Goal: Transaction & Acquisition: Book appointment/travel/reservation

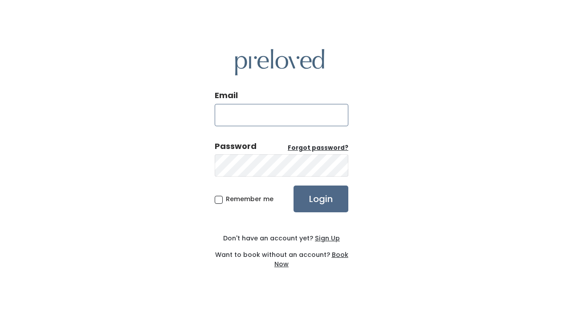
type input "e.smart2595@gmail.com"
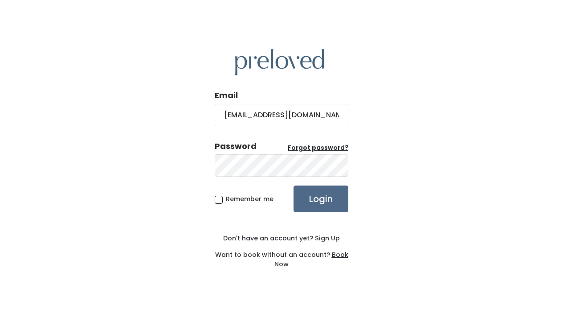
click at [252, 200] on span "Remember me" at bounding box center [250, 198] width 48 height 9
click at [232, 200] on input "Remember me" at bounding box center [229, 197] width 6 height 6
checkbox input "true"
click at [314, 203] on input "Login" at bounding box center [321, 198] width 55 height 27
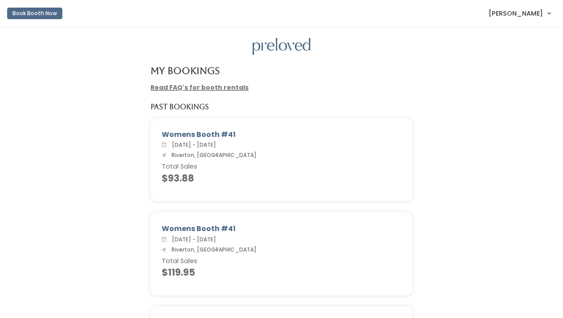
click at [41, 12] on button "Book Booth Now" at bounding box center [34, 14] width 55 height 12
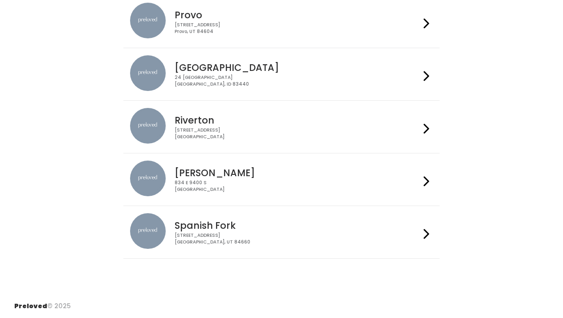
scroll to position [305, 0]
click at [234, 132] on div "2602 West 12600 South Riverton, UT 84065" at bounding box center [297, 133] width 245 height 13
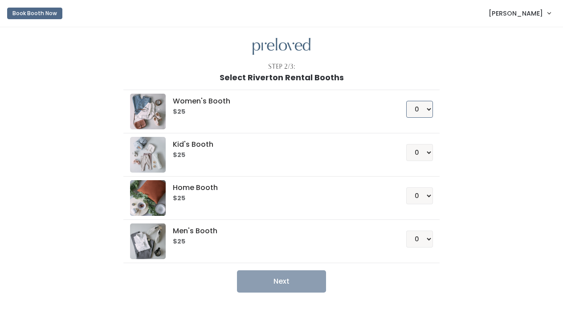
select select "1"
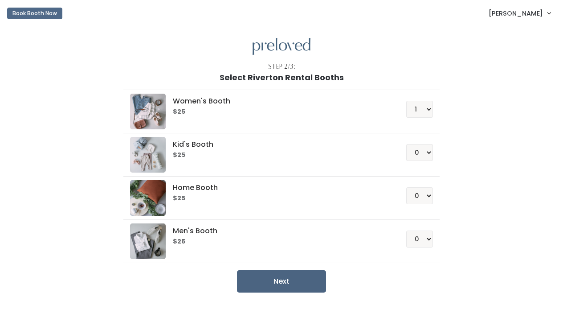
click at [283, 286] on button "Next" at bounding box center [281, 281] width 89 height 22
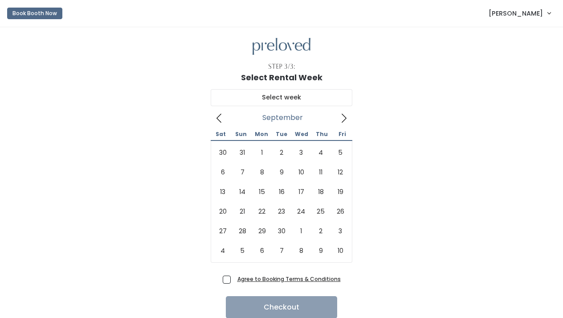
click at [344, 117] on icon at bounding box center [344, 118] width 10 height 10
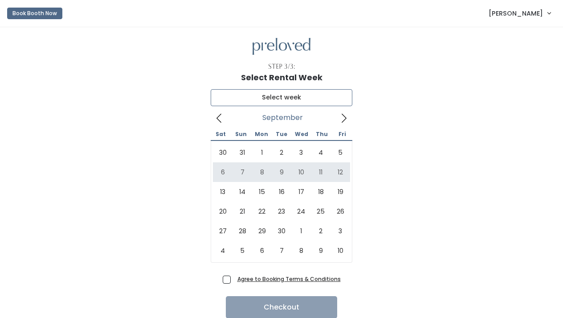
type input "September 6 to September 12"
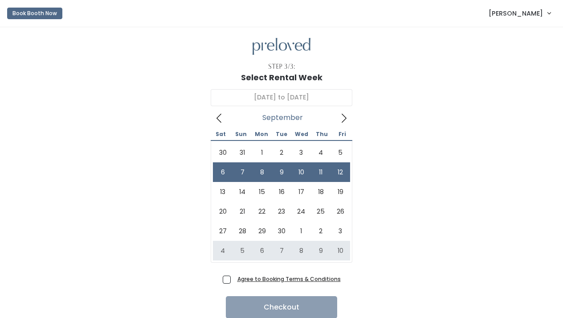
click at [234, 279] on span "Agree to Booking Terms & Conditions" at bounding box center [287, 278] width 107 height 9
click at [234, 279] on input "Agree to Booking Terms & Conditions" at bounding box center [237, 277] width 6 height 6
checkbox input "true"
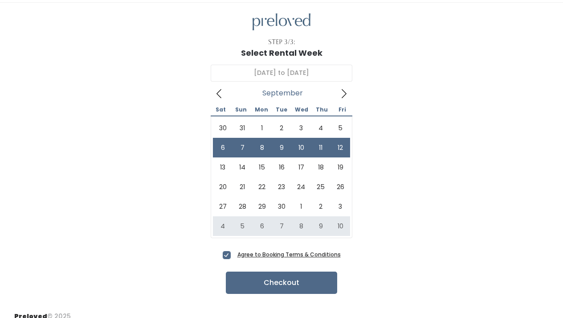
scroll to position [25, 0]
click at [286, 276] on button "Checkout" at bounding box center [281, 282] width 111 height 22
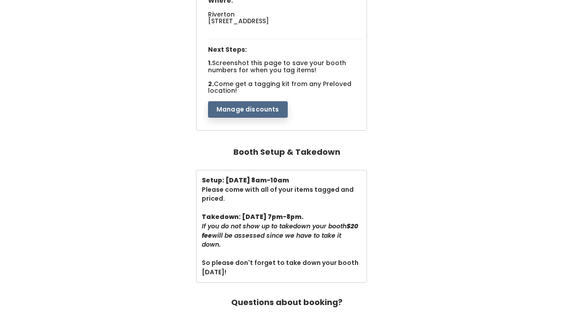
scroll to position [162, 0]
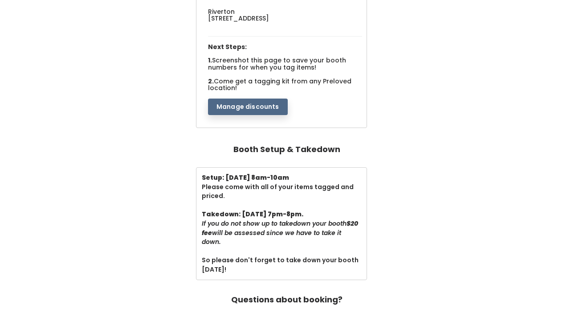
click at [477, 176] on div "Setup: [DATE] 8am-10am Please come with all of your items tagged and priced. Ta…" at bounding box center [282, 223] width 546 height 112
click at [400, 108] on div "Your booth is #22-womens From: [DATE] to [DATE] Where: Riverton [STREET_ADDRESS…" at bounding box center [282, 29] width 546 height 202
click at [420, 121] on div "Your booth is #22-womens From: [DATE] to [DATE] Where: Riverton [STREET_ADDRESS…" at bounding box center [282, 29] width 546 height 202
click at [440, 114] on div "Your booth is #22-womens From: [DATE] to [DATE] Where: Riverton [STREET_ADDRESS…" at bounding box center [282, 29] width 546 height 202
click at [464, 101] on div "Your booth is #22-womens From: [DATE] to [DATE] Where: Riverton [STREET_ADDRESS…" at bounding box center [282, 29] width 546 height 202
